Goal: Task Accomplishment & Management: Use online tool/utility

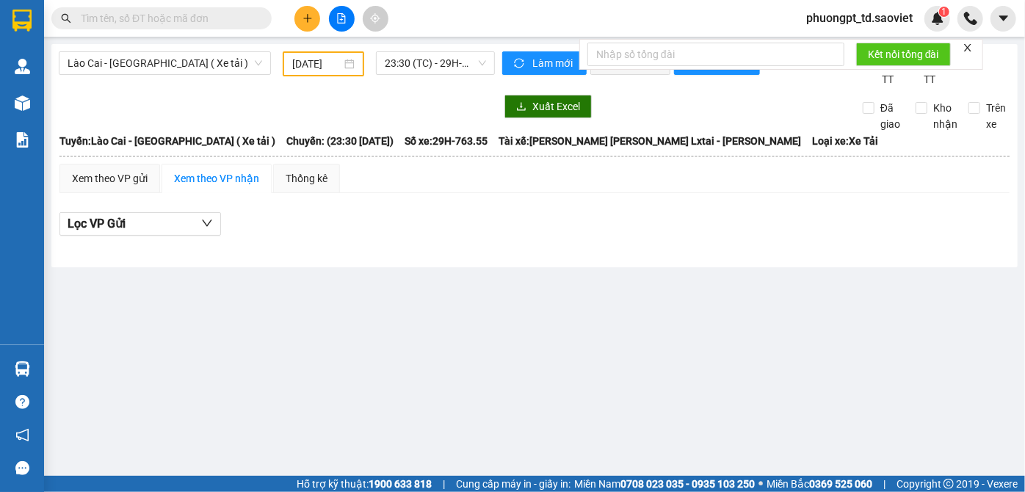
click at [213, 16] on input "text" at bounding box center [167, 18] width 173 height 16
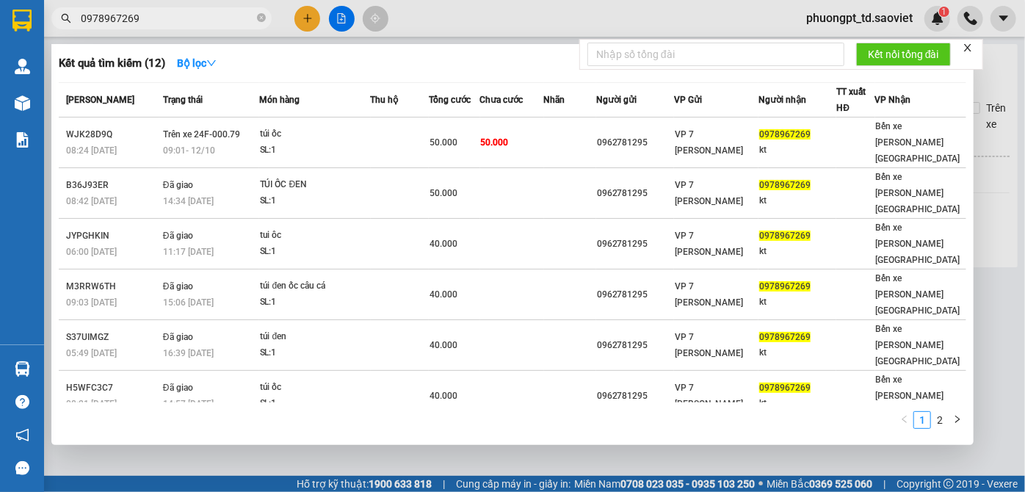
type input "0978967269"
click at [261, 21] on icon "close-circle" at bounding box center [261, 17] width 9 height 9
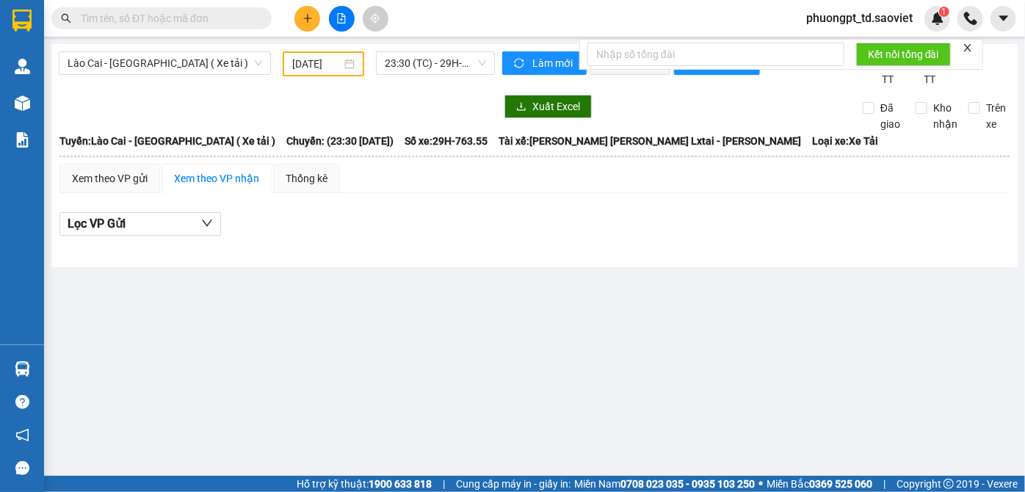
click at [231, 20] on input "text" at bounding box center [167, 18] width 173 height 16
paste input "0339215378"
type input "0339215378"
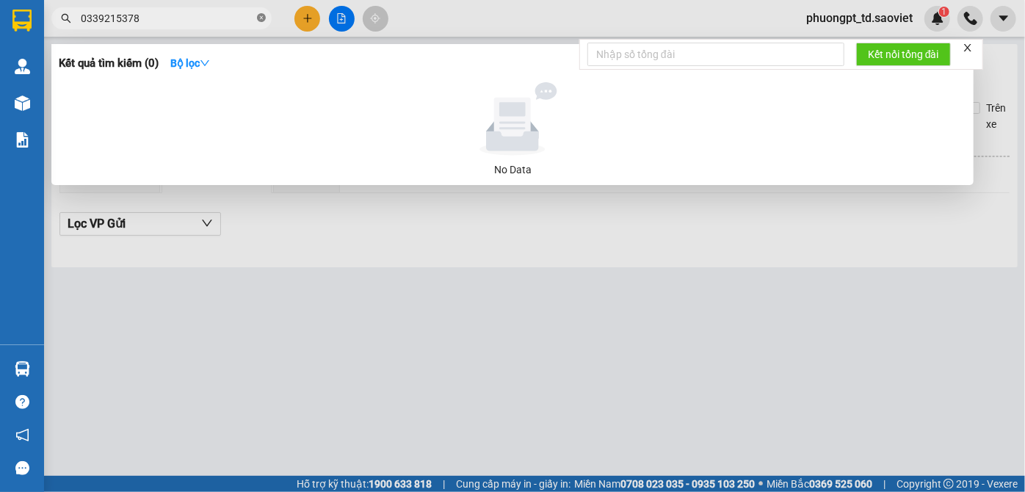
click at [261, 21] on icon "close-circle" at bounding box center [261, 17] width 9 height 9
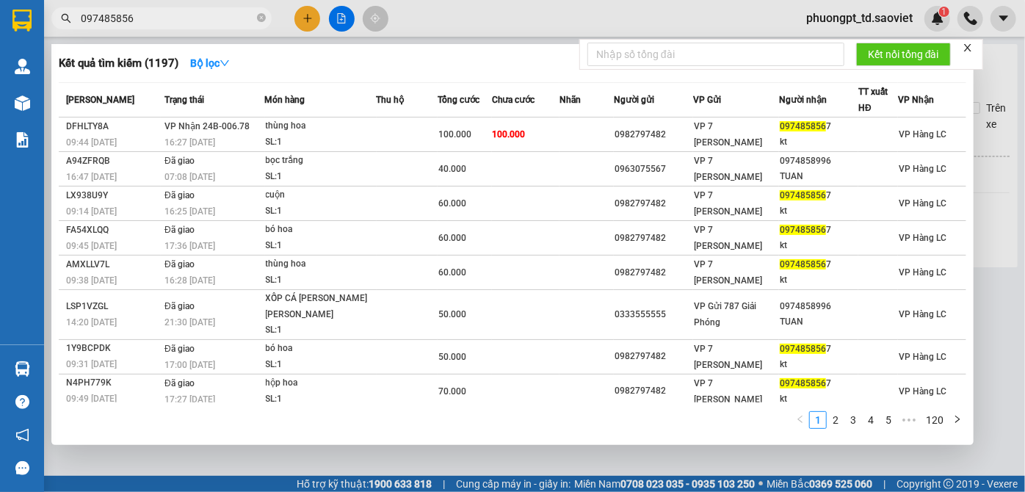
type input "0974858567"
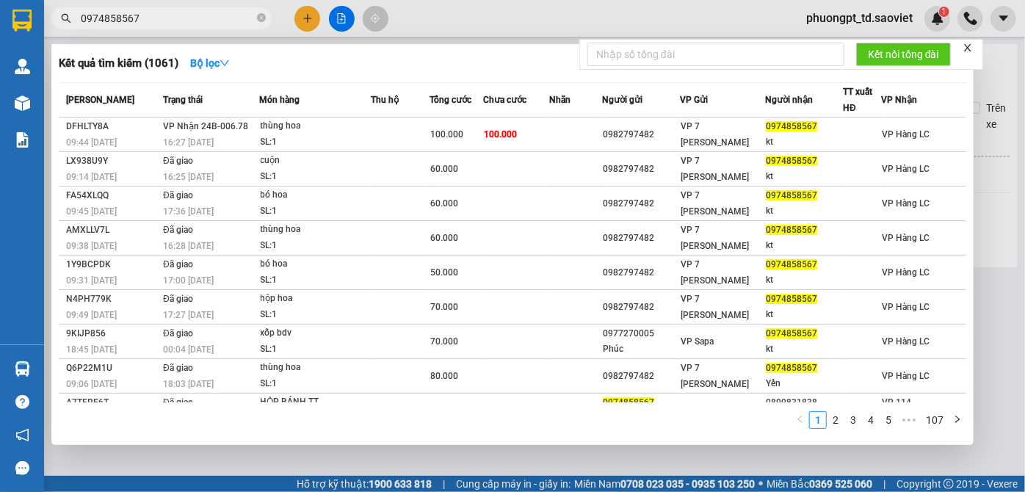
drag, startPoint x: 256, startPoint y: 18, endPoint x: 265, endPoint y: 18, distance: 8.8
click at [259, 18] on icon "close-circle" at bounding box center [261, 17] width 9 height 9
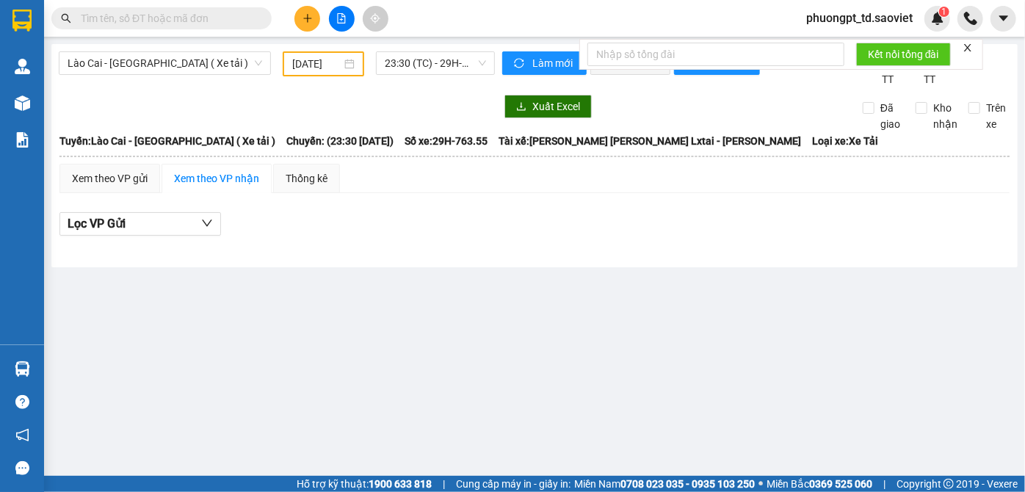
click at [198, 24] on input "text" at bounding box center [167, 18] width 173 height 16
paste input "0812443567"
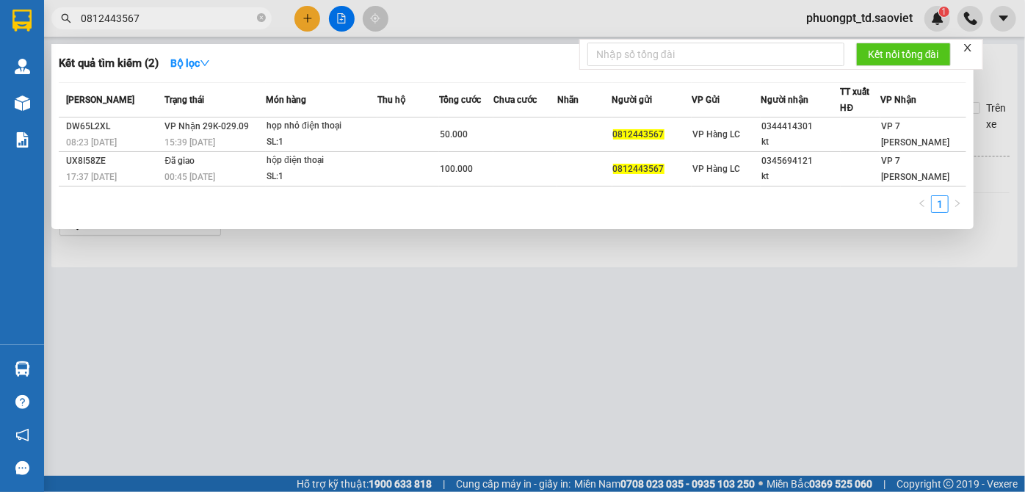
type input "0812443567"
click at [259, 14] on icon "close-circle" at bounding box center [261, 17] width 9 height 9
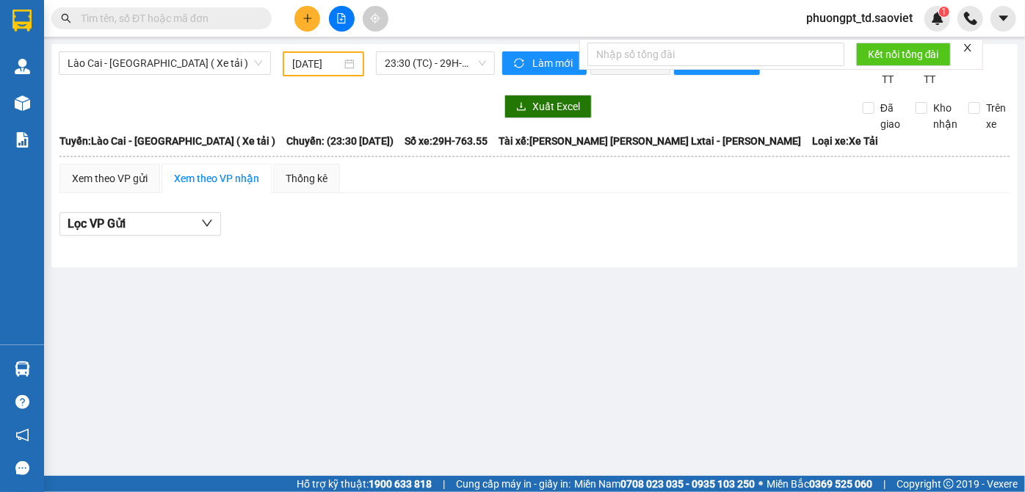
click at [207, 16] on input "text" at bounding box center [167, 18] width 173 height 16
paste input "0852859859"
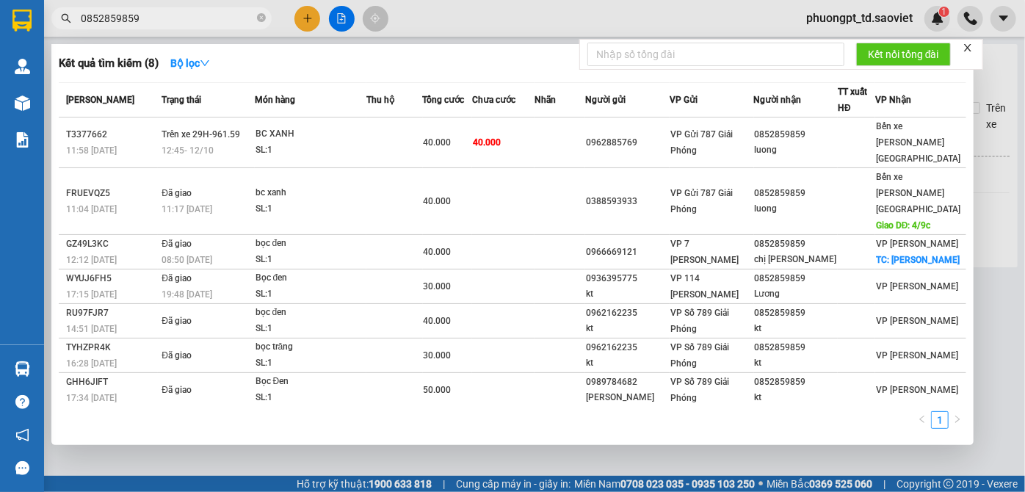
type input "0852859859"
click at [260, 20] on icon "close-circle" at bounding box center [261, 17] width 9 height 9
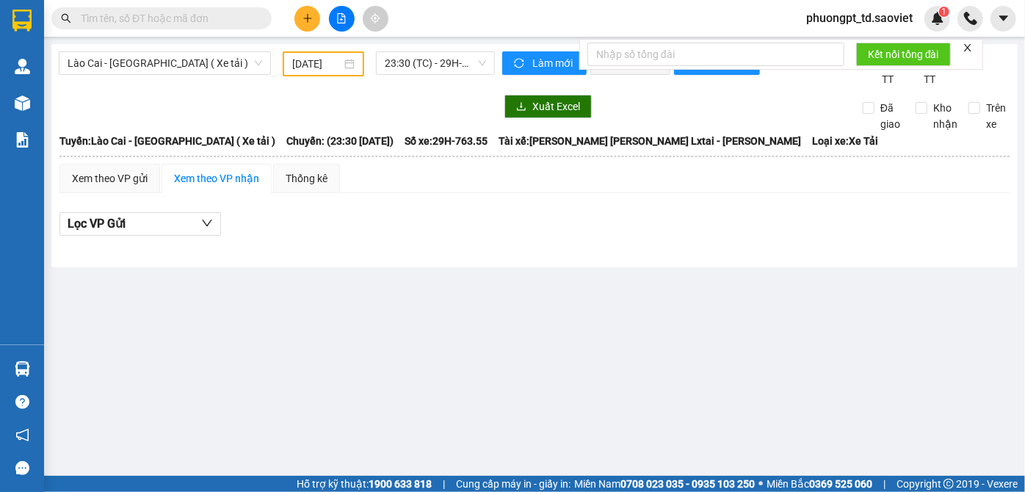
click at [236, 15] on input "text" at bounding box center [167, 18] width 173 height 16
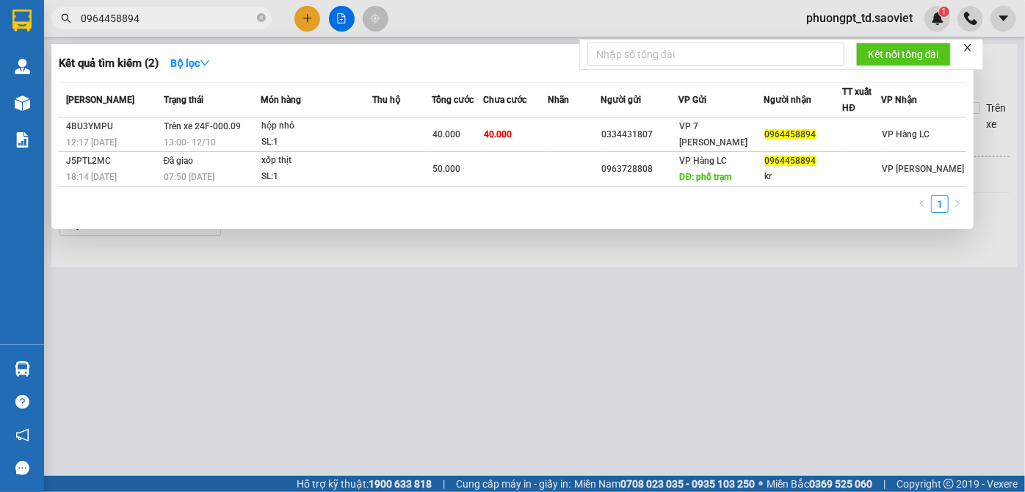
type input "0964458894"
drag, startPoint x: 259, startPoint y: 18, endPoint x: 284, endPoint y: 21, distance: 25.2
click at [260, 18] on icon "close-circle" at bounding box center [261, 17] width 9 height 9
